Goal: Find specific page/section: Find specific page/section

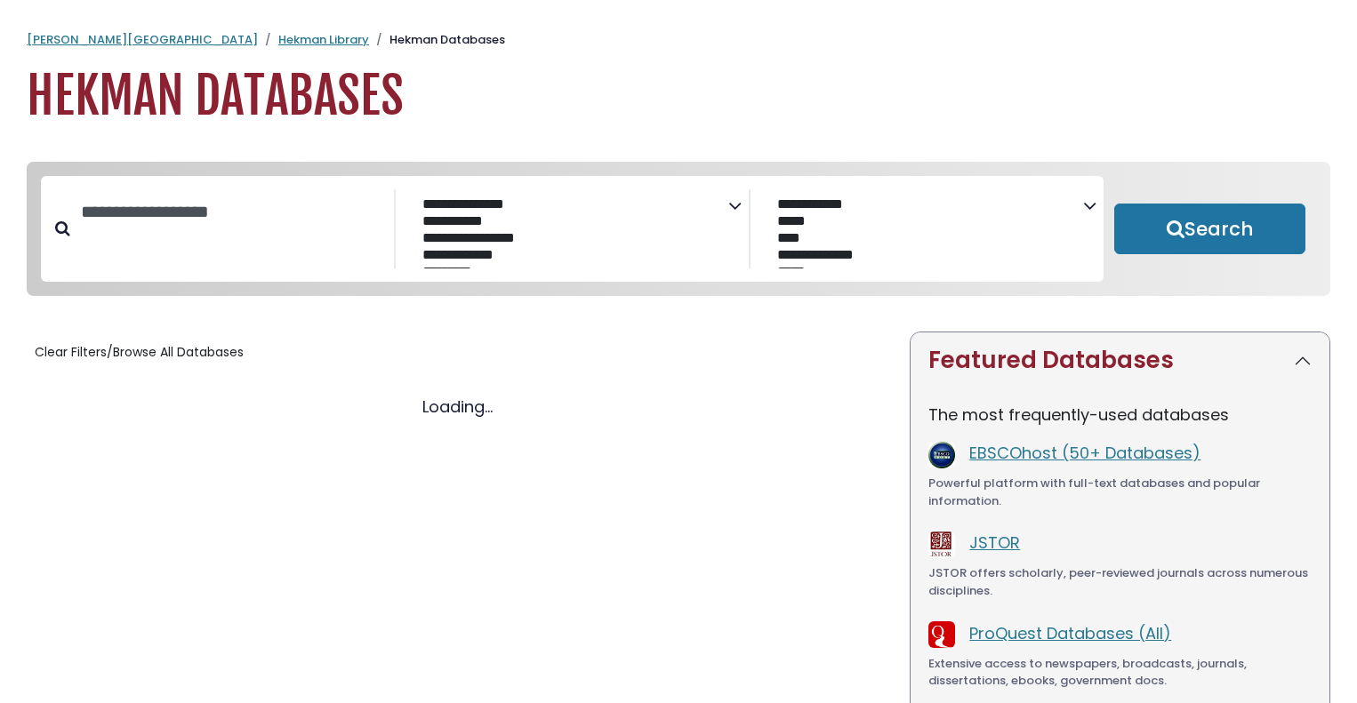
select select "Database Subject Filter"
select select "Database Vendors Filter"
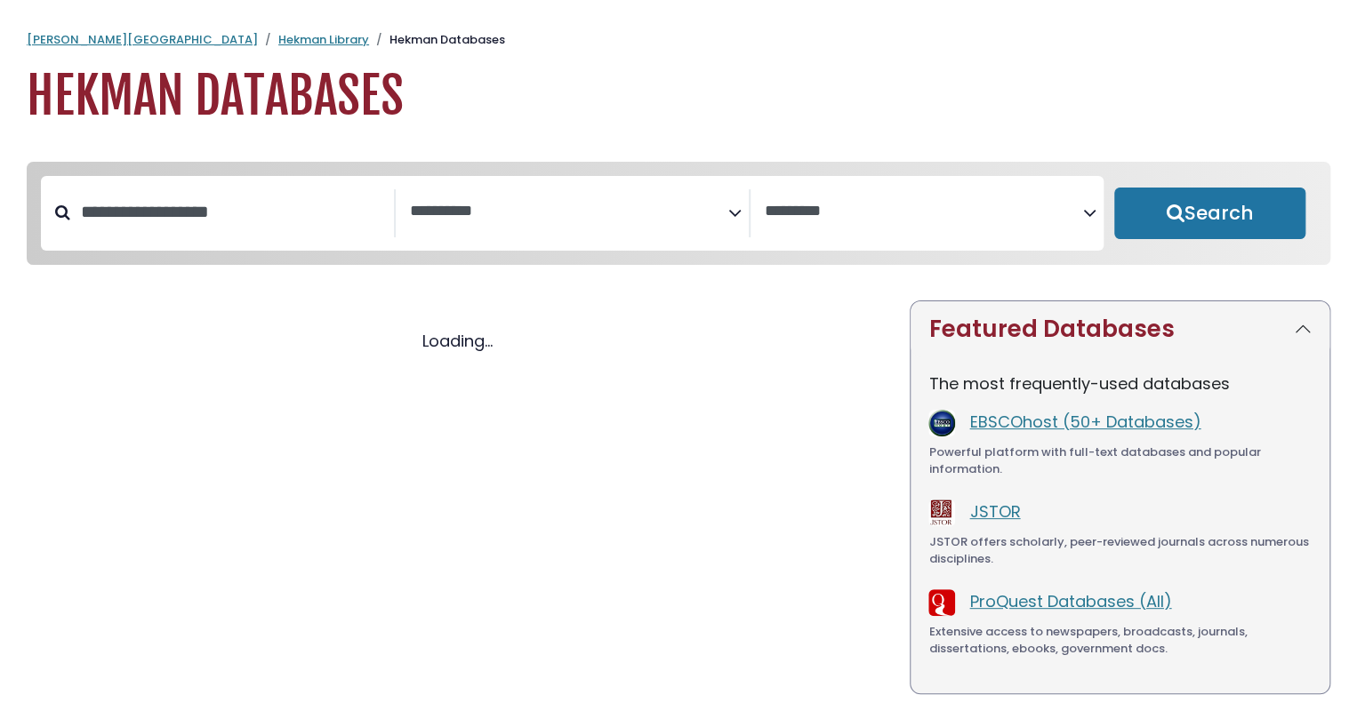
select select "Database Subject Filter"
select select "Database Vendors Filter"
select select "Database Subject Filter"
select select "Database Vendors Filter"
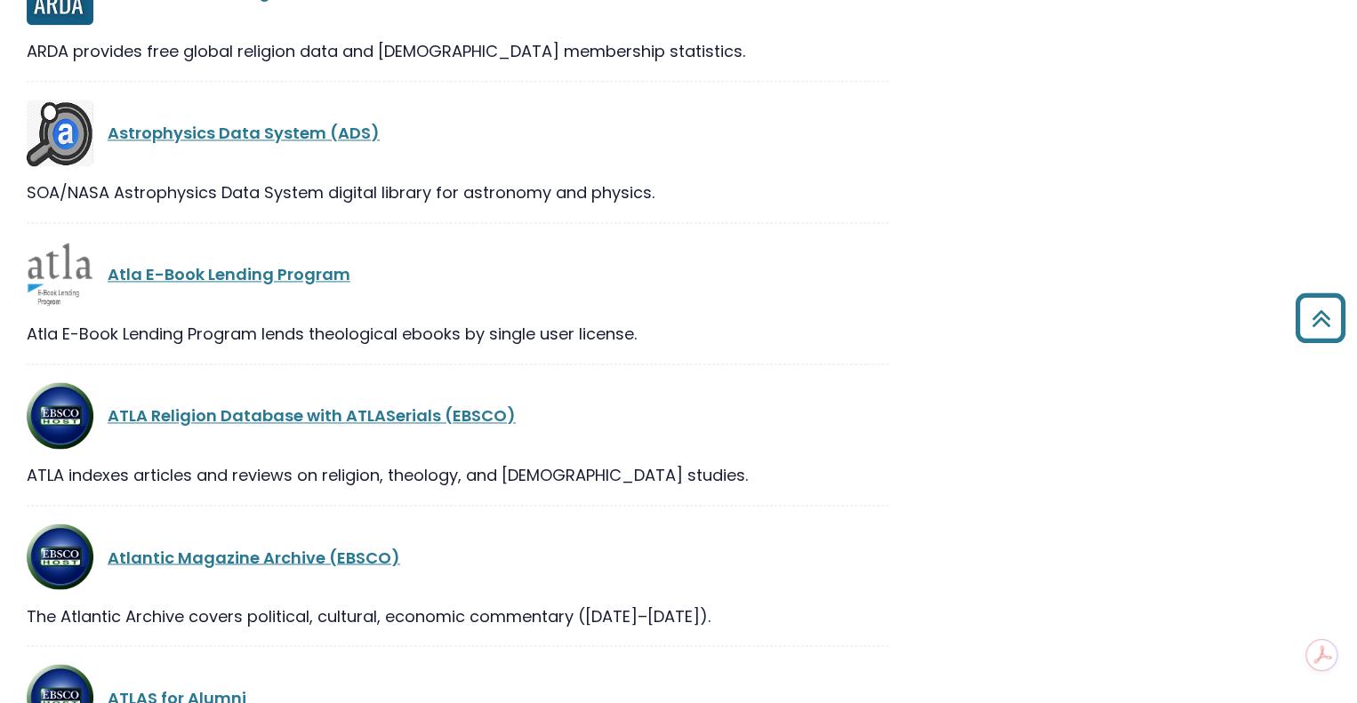
scroll to position [4530, 0]
click at [421, 421] on link "ATLA Religion Database with ATLASerials (EBSCO)" at bounding box center [312, 415] width 408 height 22
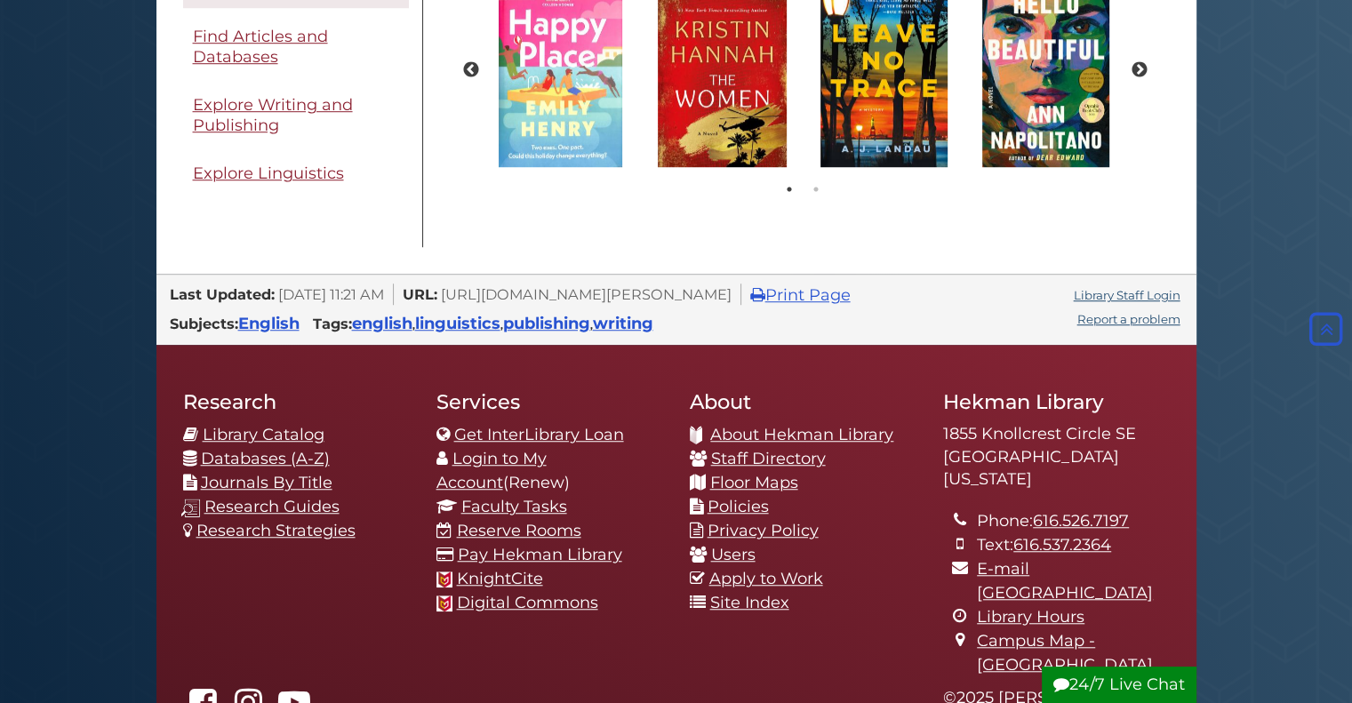
scroll to position [1532, 0]
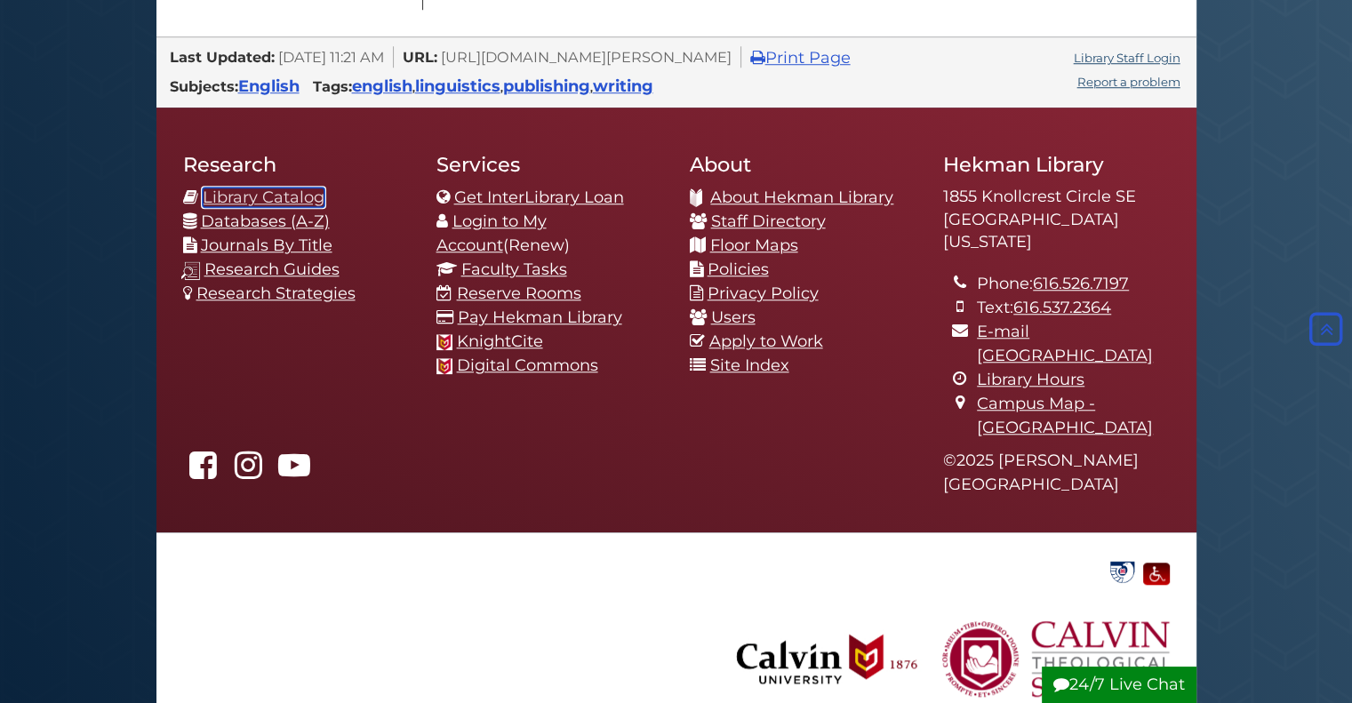
click at [300, 192] on link "Library Catalog" at bounding box center [264, 198] width 122 height 20
